Goal: Information Seeking & Learning: Learn about a topic

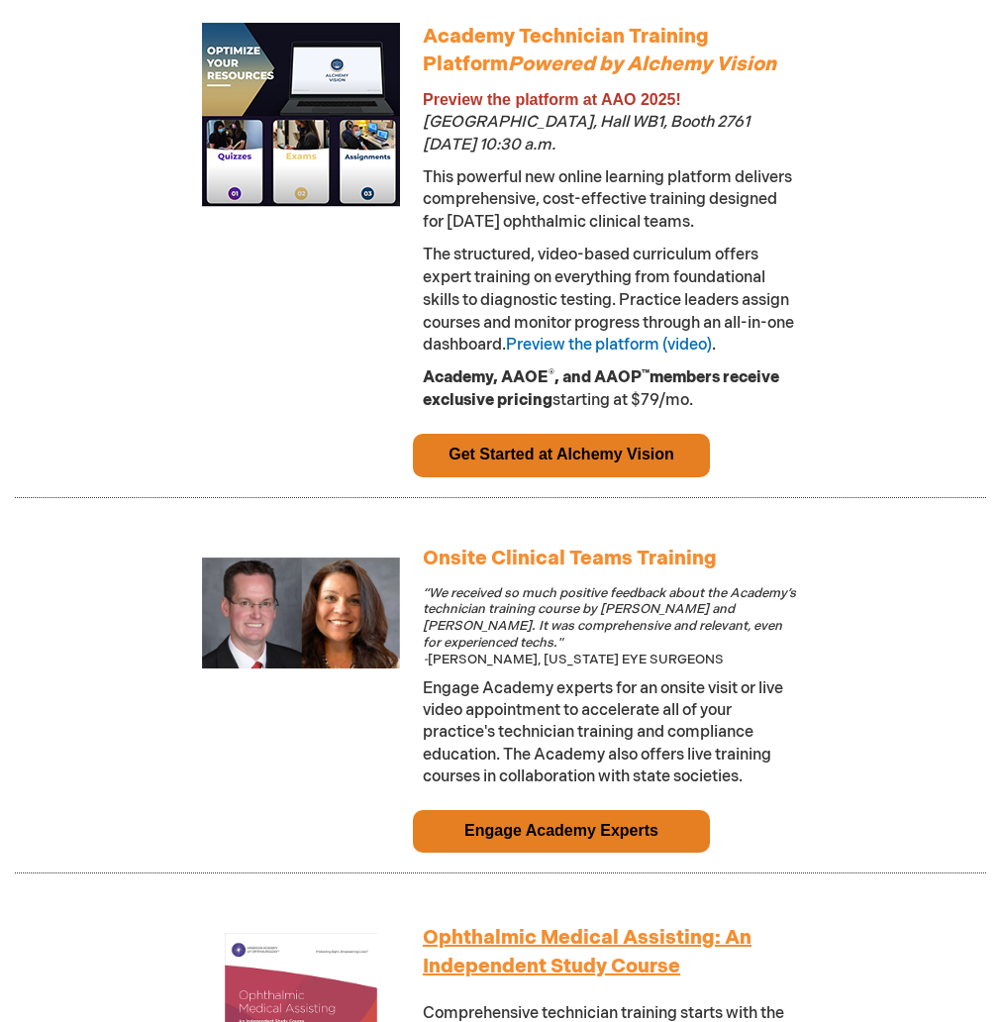
scroll to position [1486, 0]
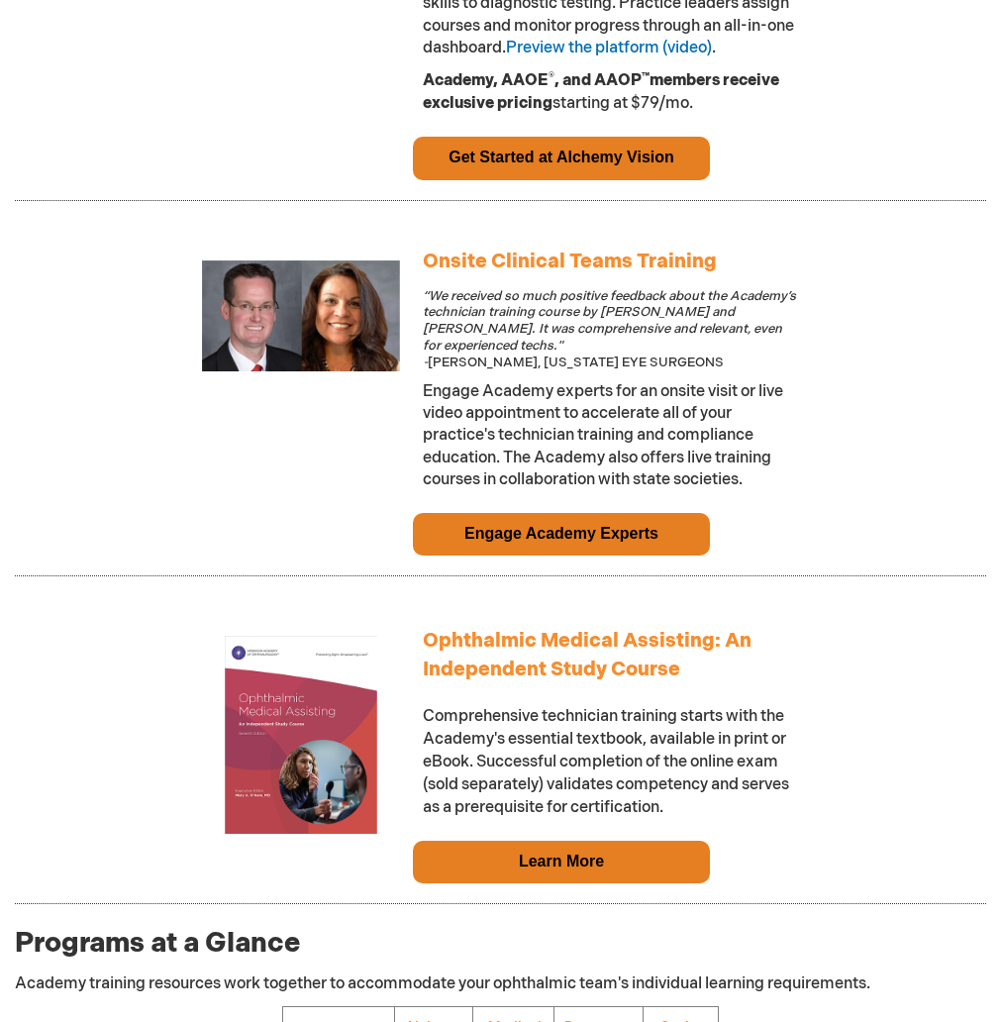
click at [529, 538] on link "Engage Academy Experts" at bounding box center [561, 533] width 194 height 17
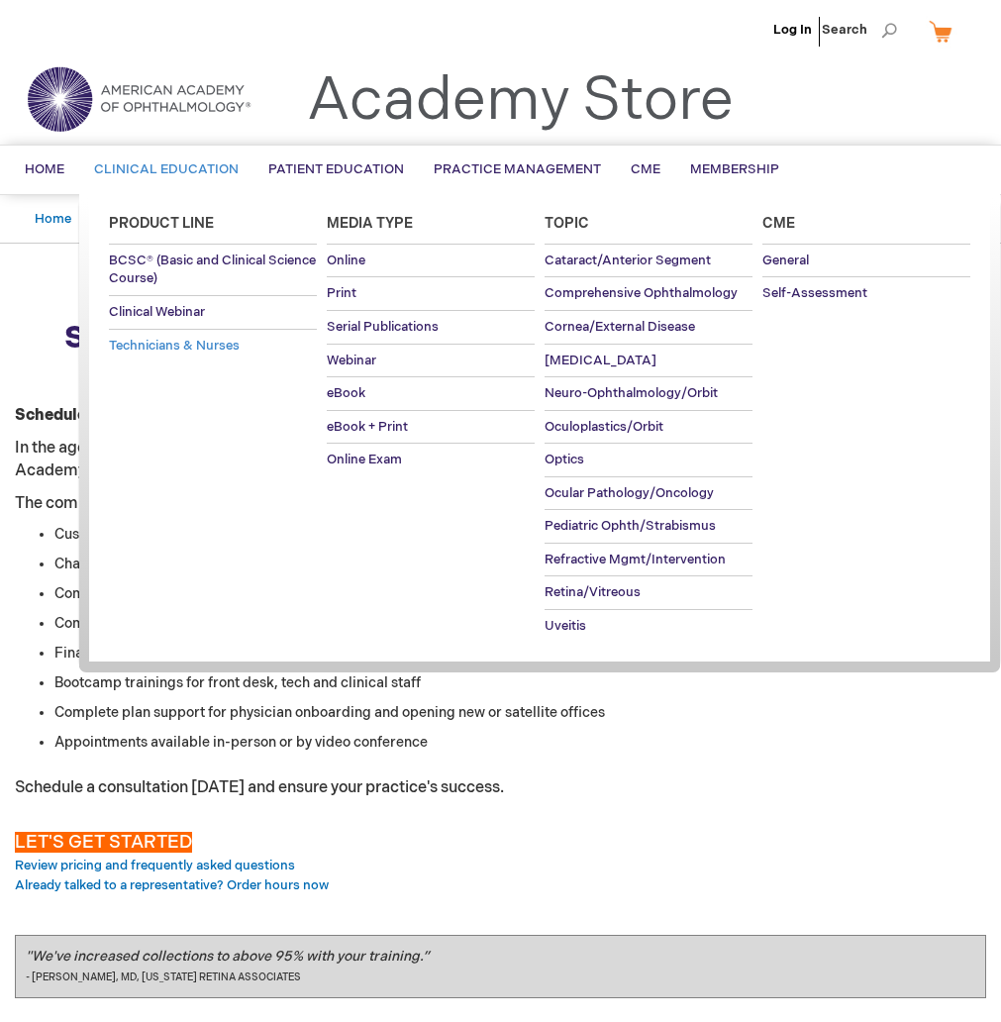
click at [148, 350] on span "Technicians & Nurses" at bounding box center [174, 346] width 131 height 16
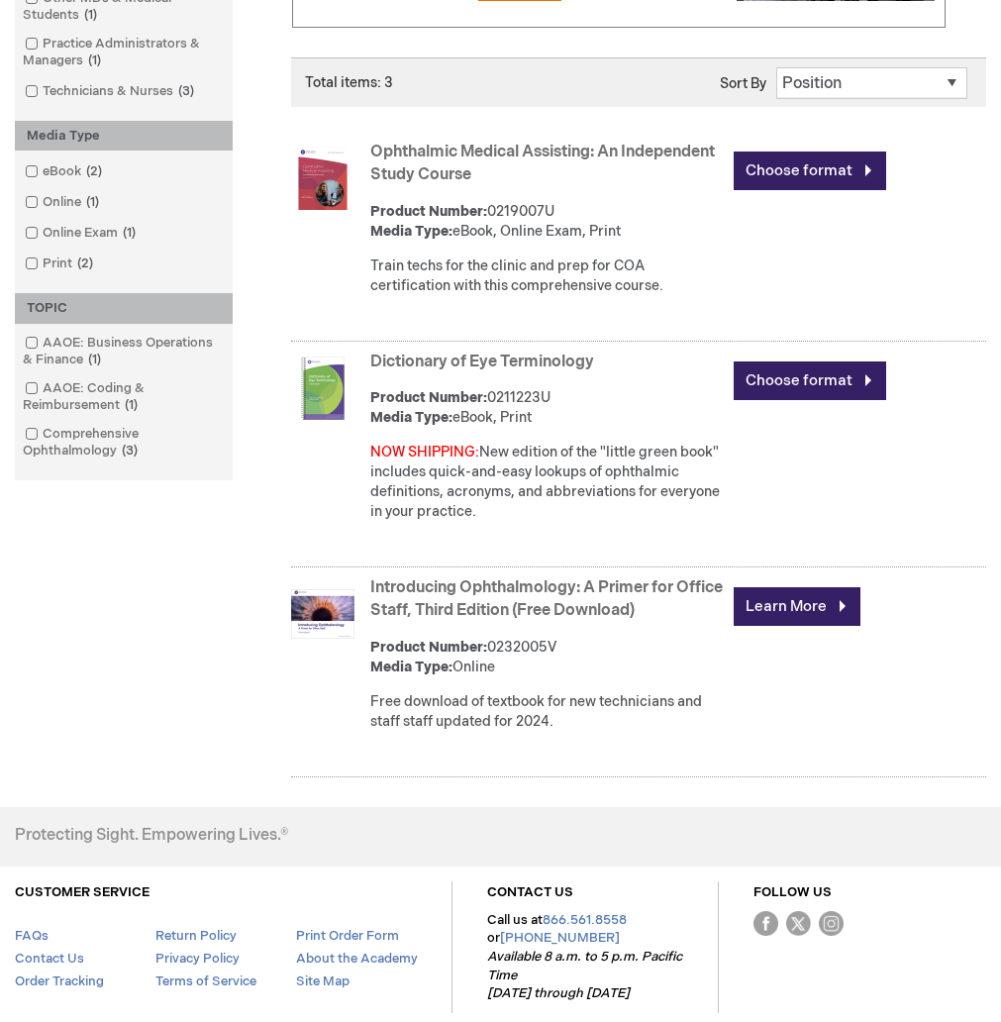
scroll to position [317, 0]
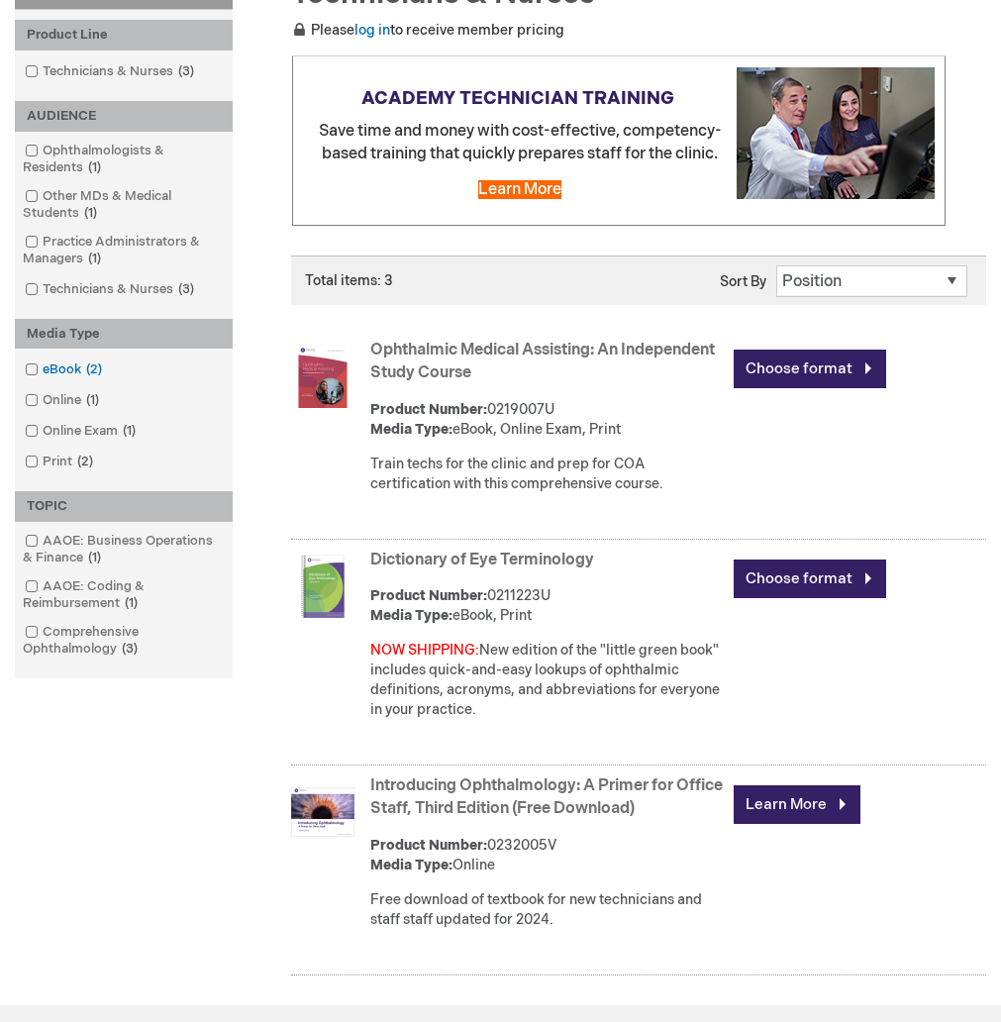
click at [61, 371] on link "eBook 2 items" at bounding box center [65, 369] width 90 height 19
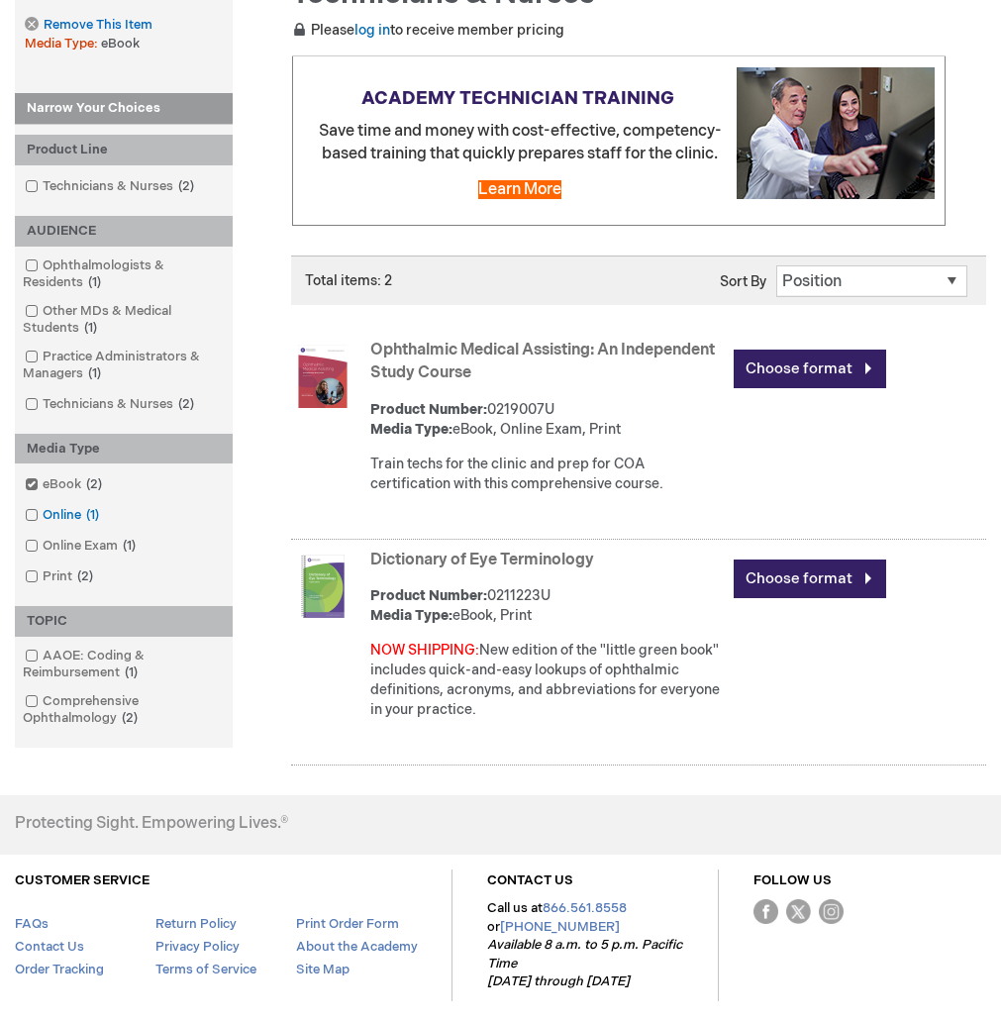
click at [53, 513] on link "Online 1 item" at bounding box center [63, 515] width 87 height 19
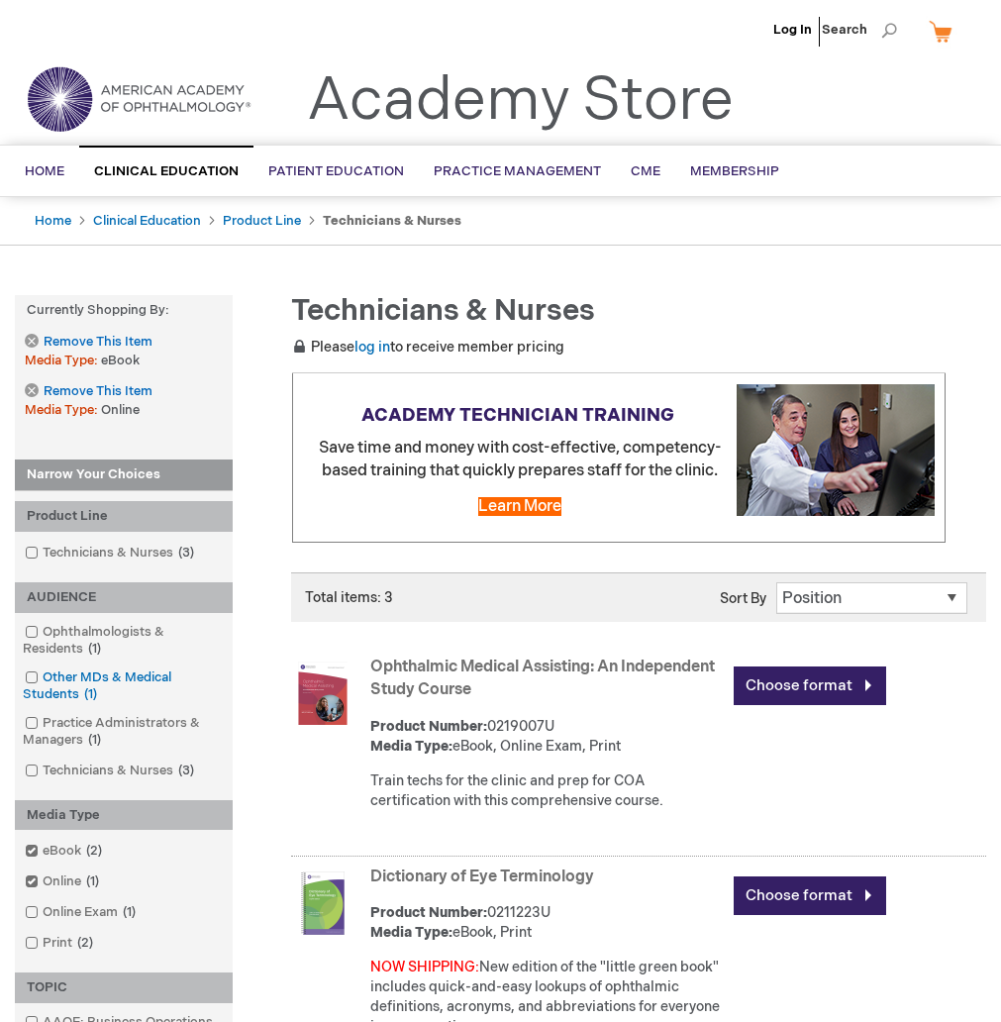
scroll to position [99, 0]
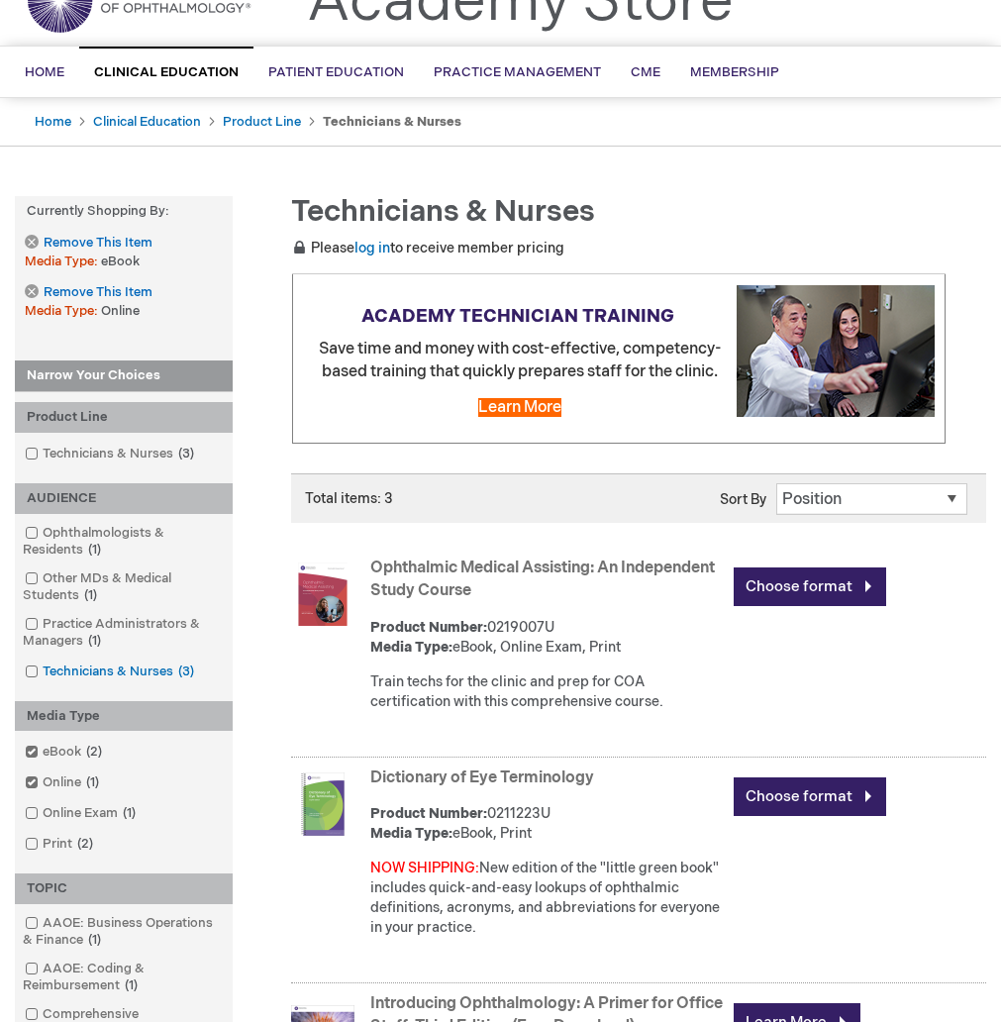
click at [74, 670] on link "Technicians & Nurses 3 items" at bounding box center [111, 672] width 182 height 19
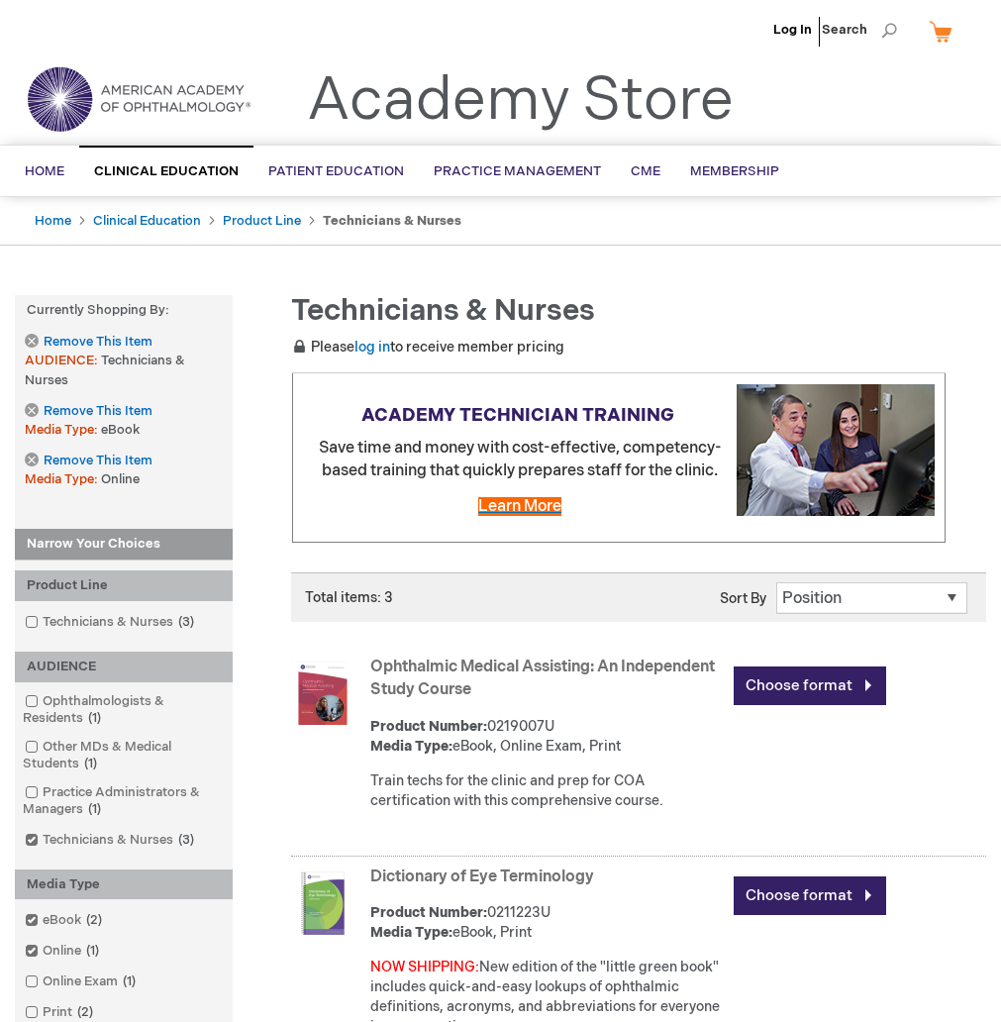
click at [537, 511] on span "Learn More" at bounding box center [519, 506] width 83 height 19
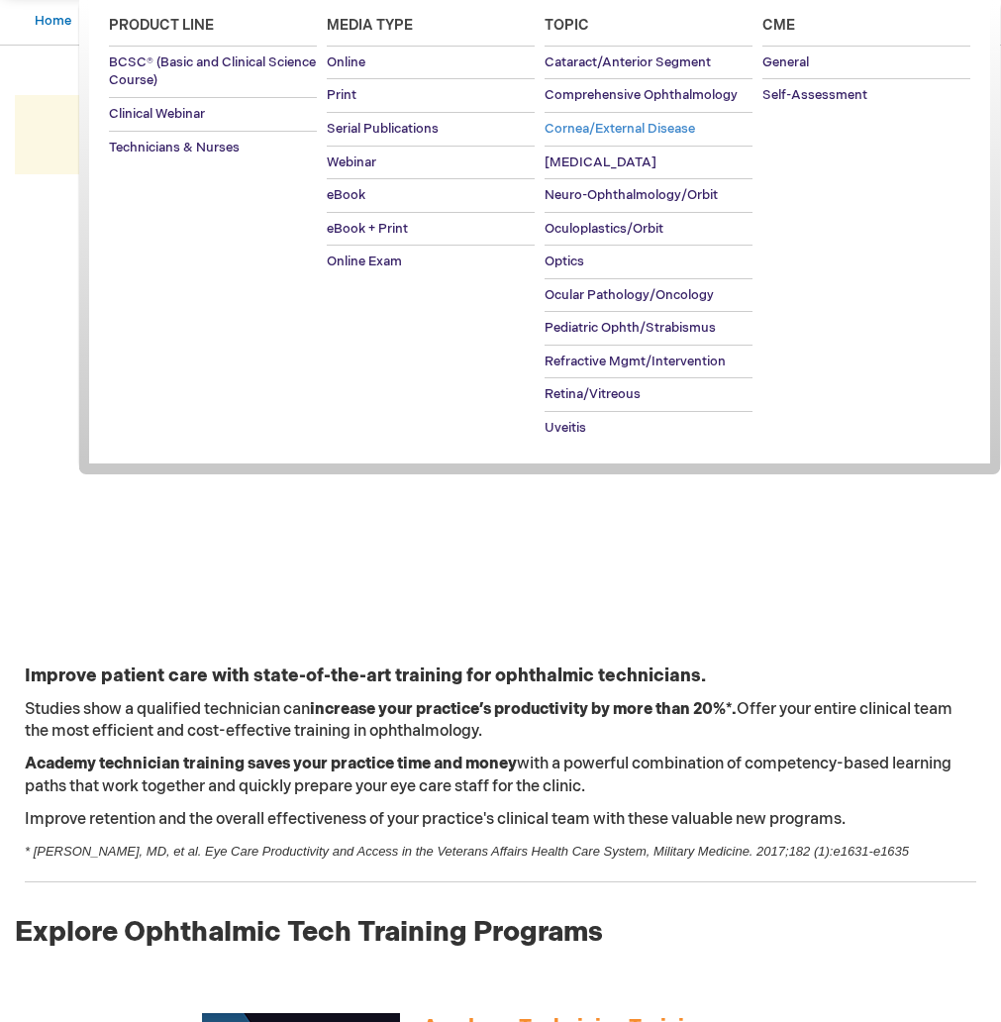
scroll to position [99, 0]
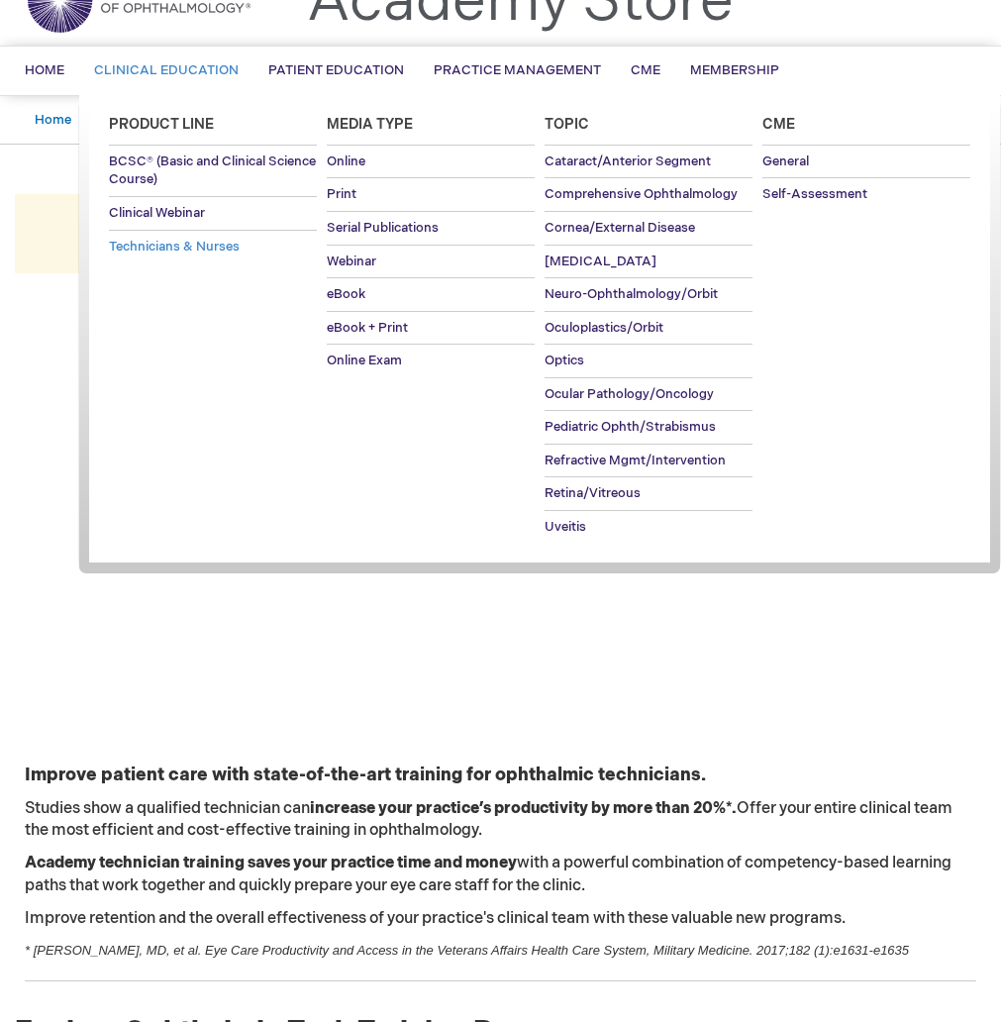
click at [226, 255] on link "Technicians & Nurses" at bounding box center [213, 247] width 208 height 33
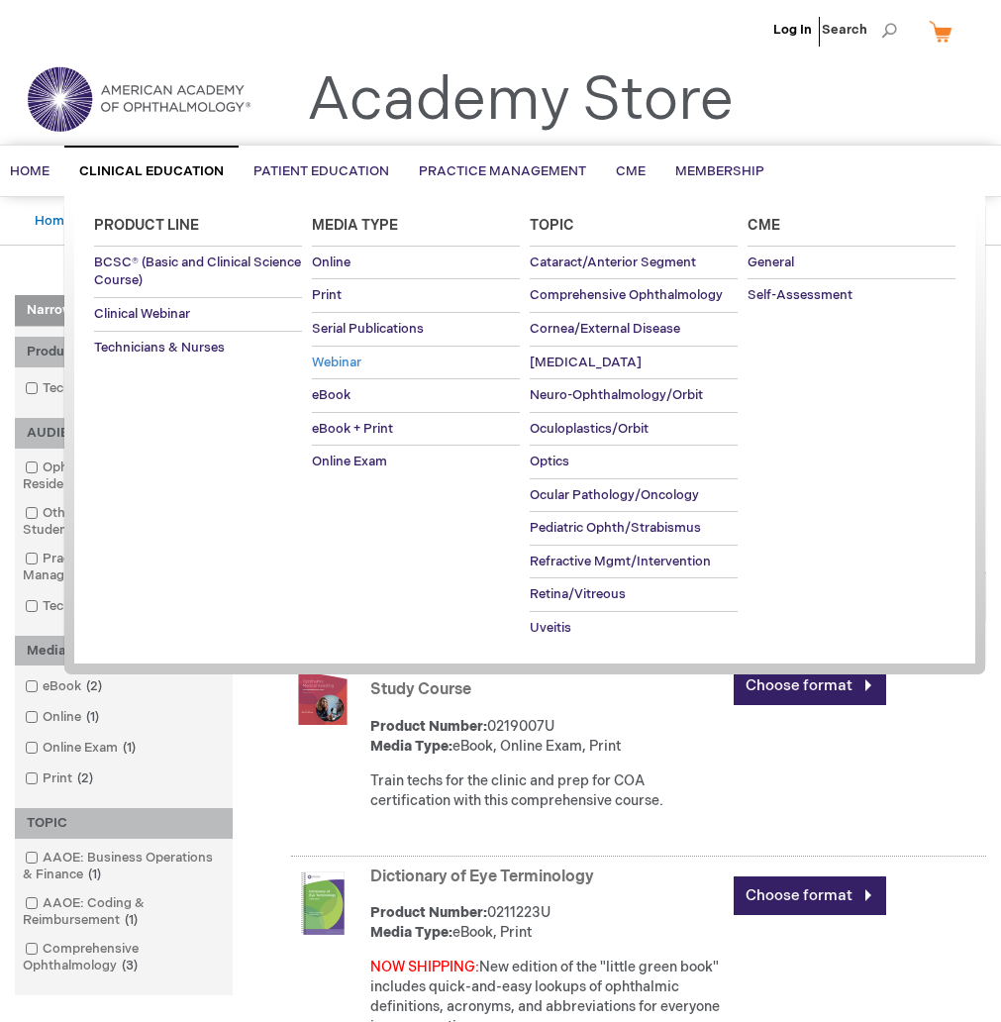
click at [339, 364] on span "Webinar" at bounding box center [337, 363] width 50 height 16
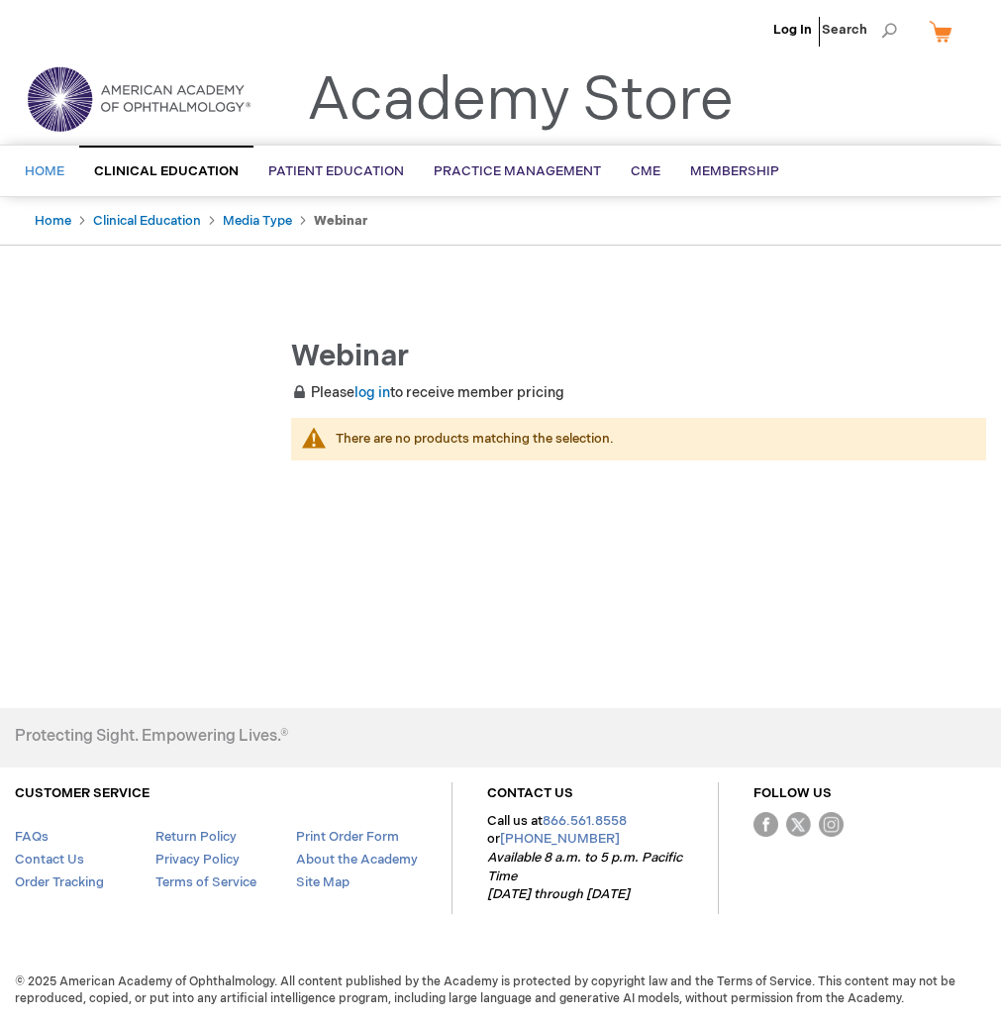
click at [68, 170] on link "Home" at bounding box center [44, 172] width 69 height 49
